Goal: Task Accomplishment & Management: Manage account settings

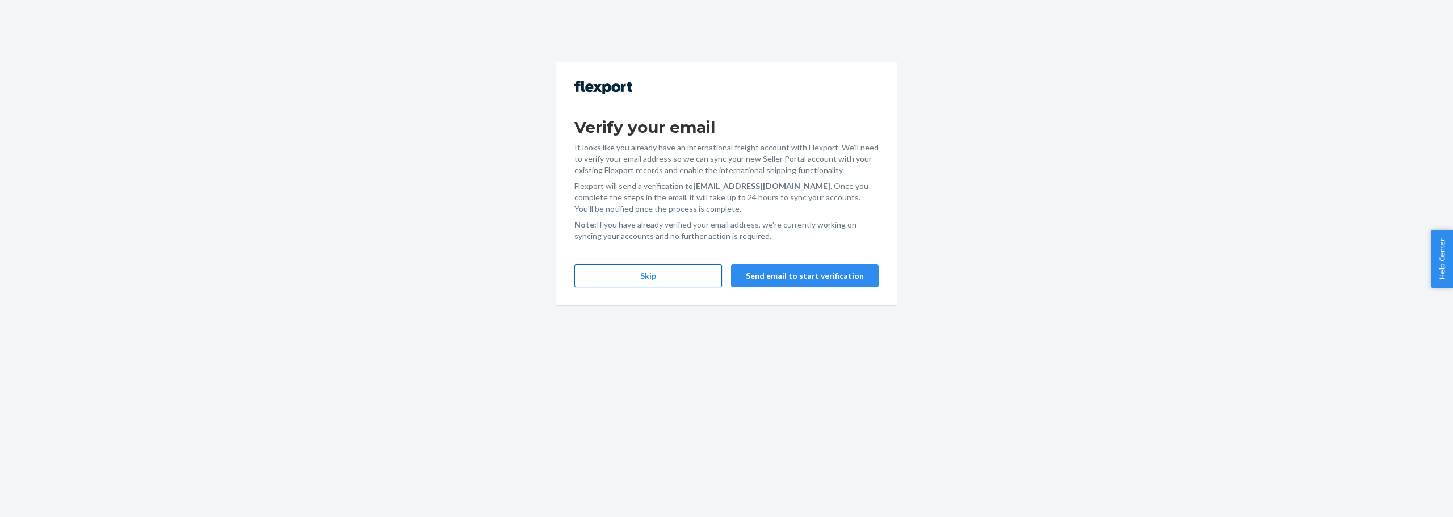
click at [687, 272] on button "Skip" at bounding box center [649, 276] width 148 height 23
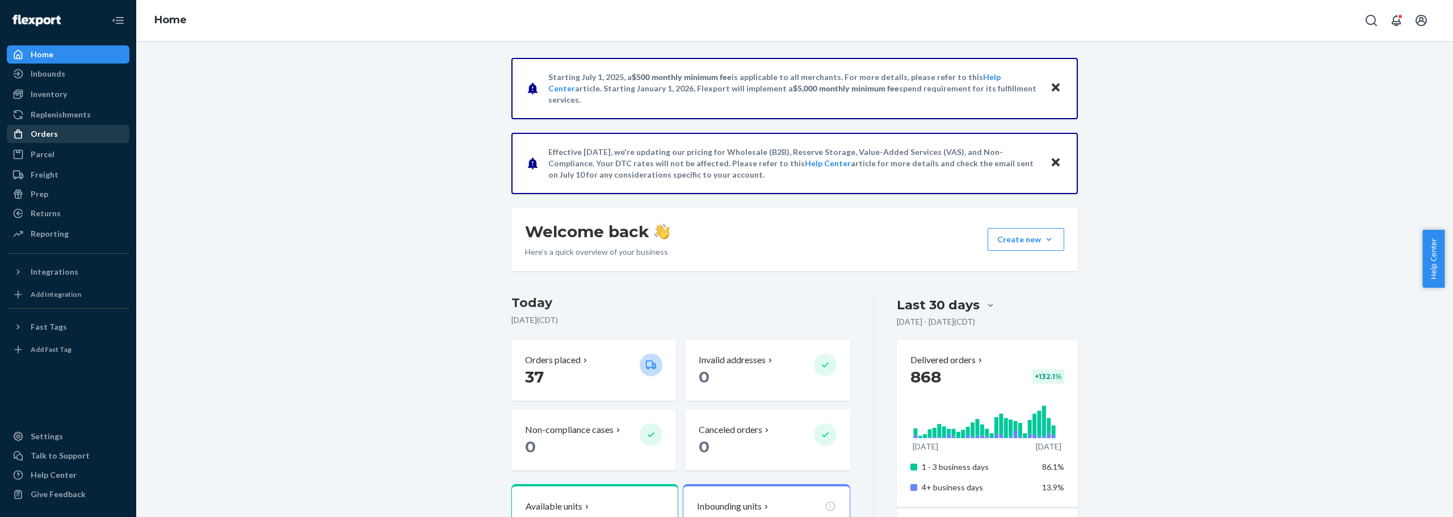
click at [37, 132] on div "Orders" at bounding box center [44, 133] width 27 height 11
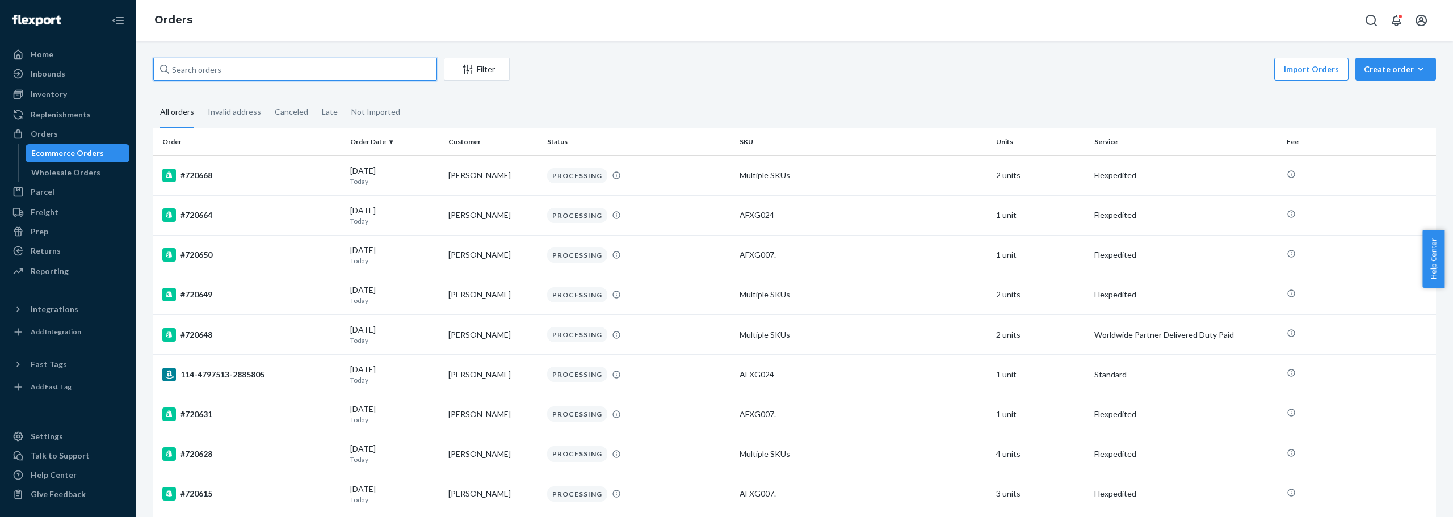
click at [335, 72] on input "text" at bounding box center [295, 69] width 284 height 23
paste input "[PERSON_NAME][EMAIL_ADDRESS][DOMAIN_NAME]"
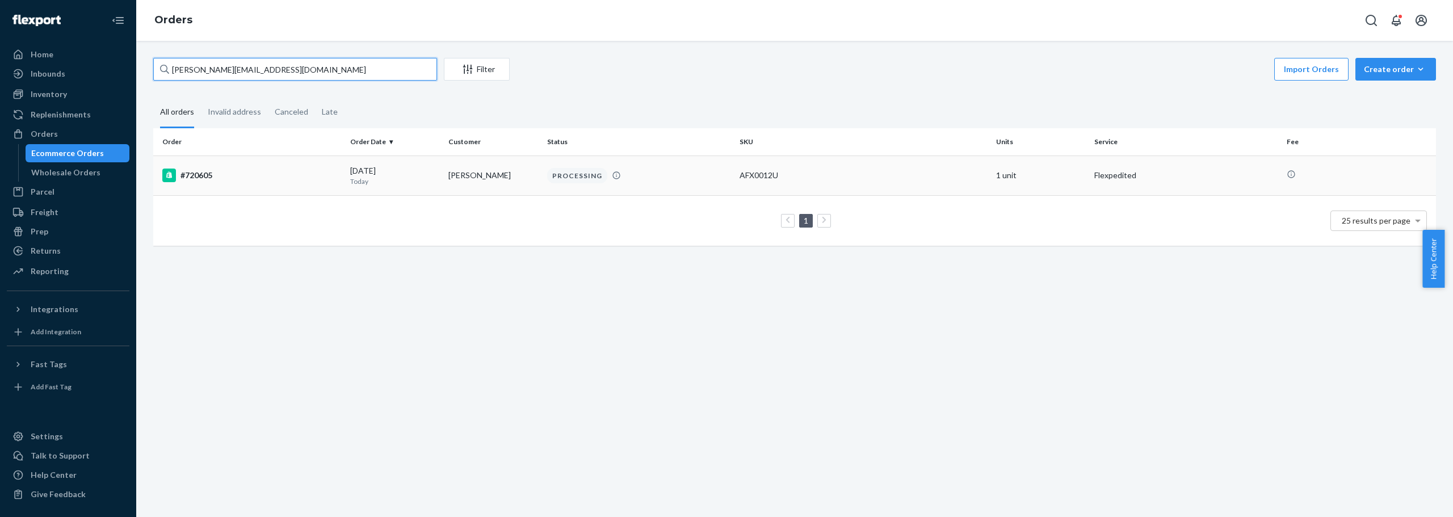
type input "[PERSON_NAME][EMAIL_ADDRESS][DOMAIN_NAME]"
click at [207, 171] on div "#720605" at bounding box center [251, 176] width 179 height 14
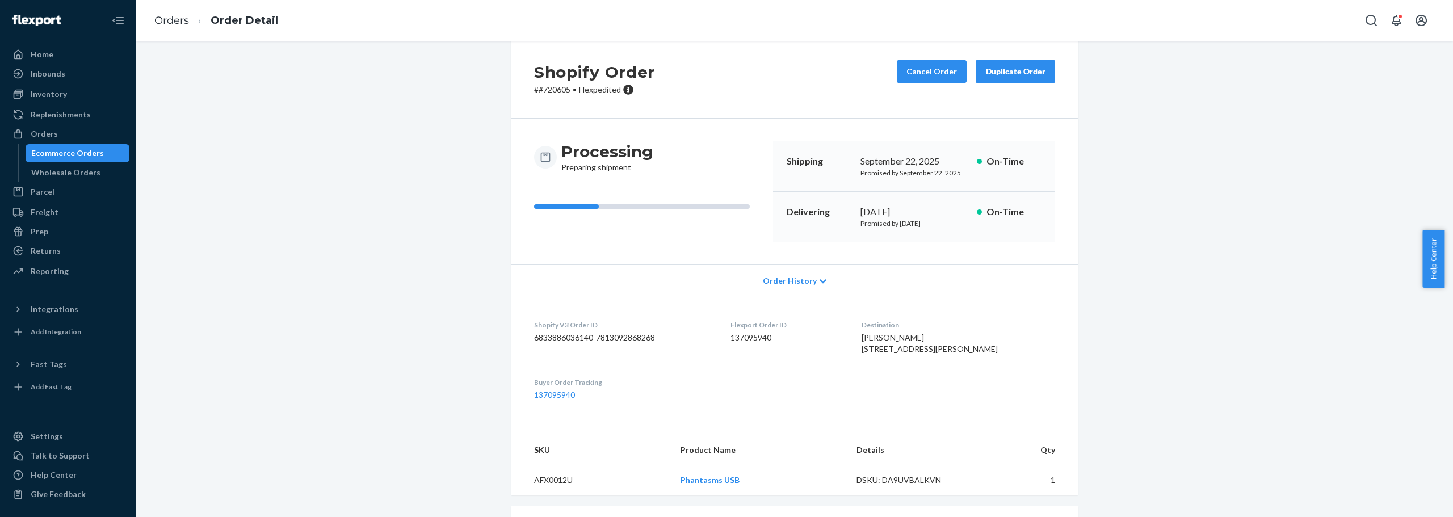
scroll to position [14, 0]
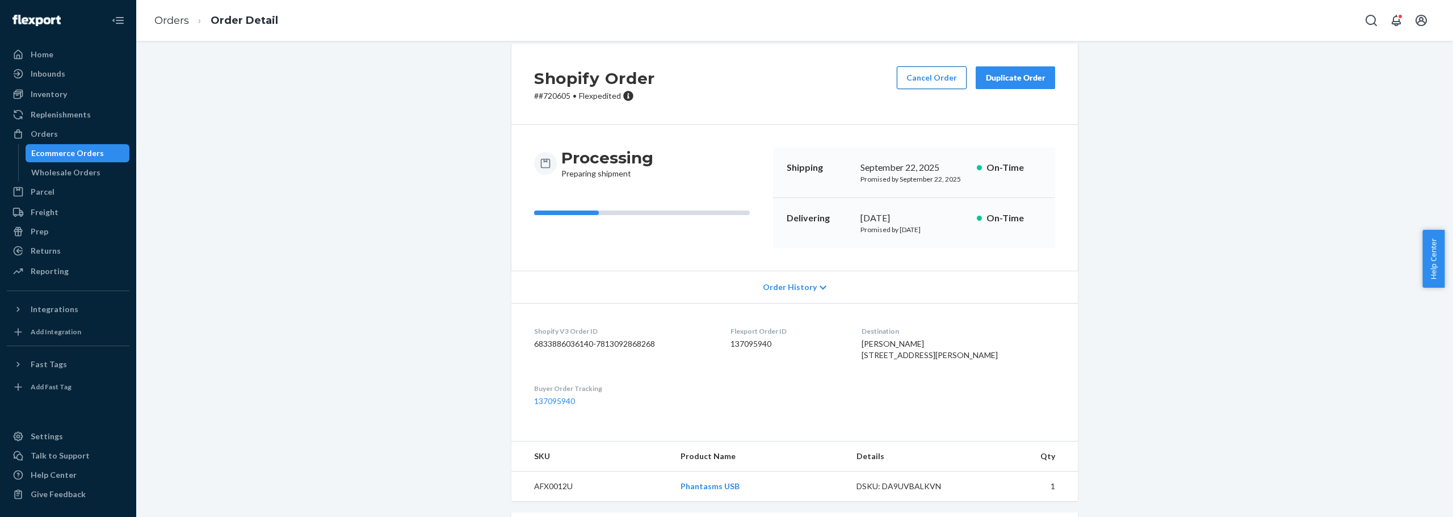
click at [930, 78] on button "Cancel Order" at bounding box center [932, 77] width 70 height 23
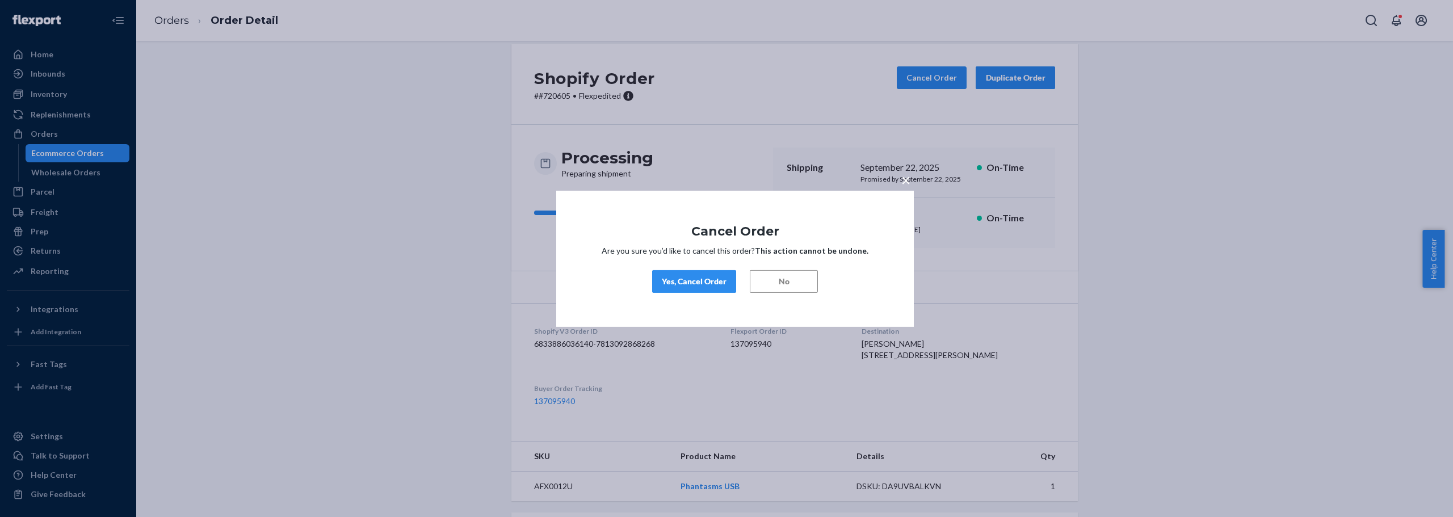
click at [693, 286] on div "Yes, Cancel Order" at bounding box center [694, 281] width 65 height 11
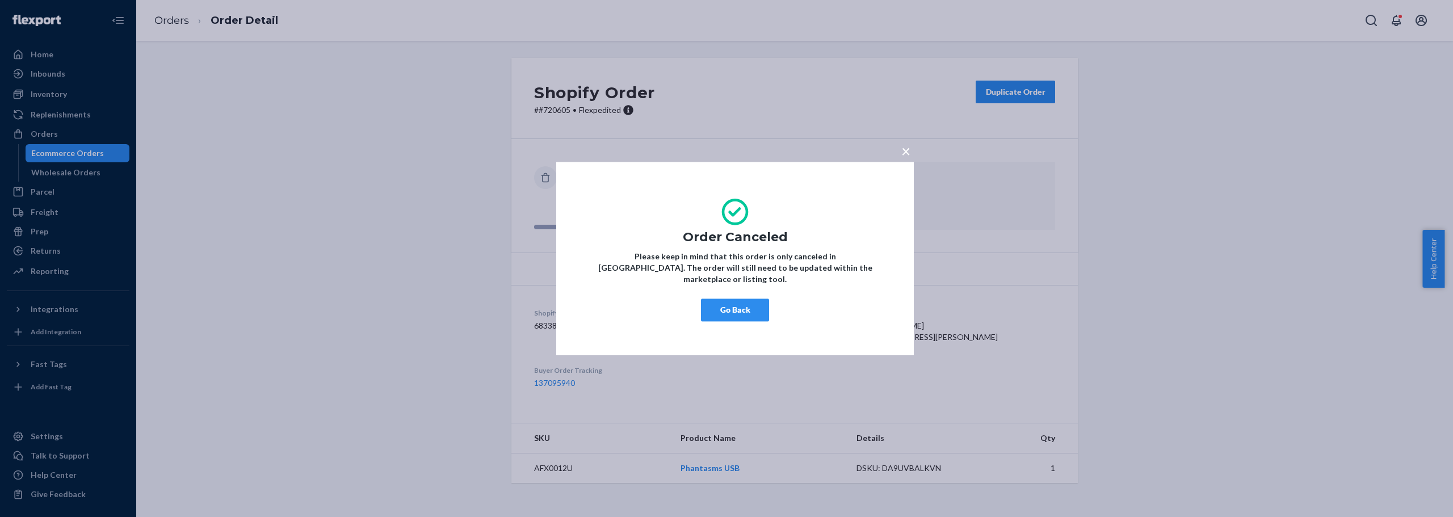
click at [728, 311] on button "Go Back" at bounding box center [735, 310] width 68 height 23
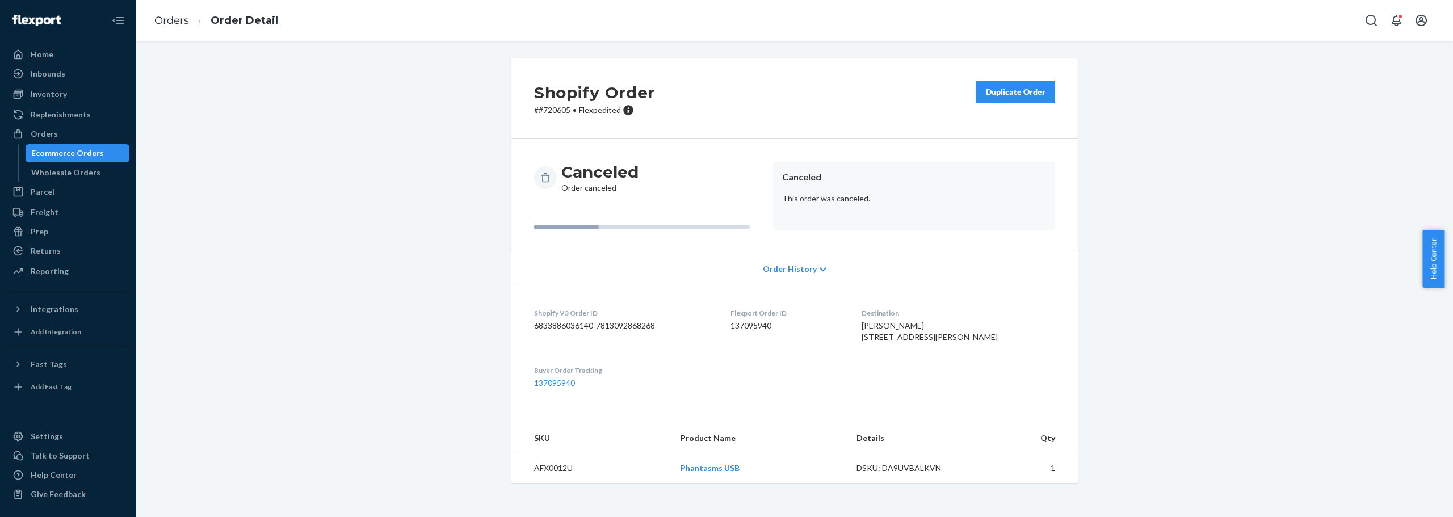
click at [1198, 232] on div "Shopify Order # #720605 • Flexpedited Duplicate Order Canceled Order canceled C…" at bounding box center [795, 277] width 1300 height 439
click at [393, 190] on div "Shopify Order # #720605 • Flexpedited Duplicate Order Canceled Order canceled C…" at bounding box center [795, 277] width 1300 height 439
